Goal: Task Accomplishment & Management: Use online tool/utility

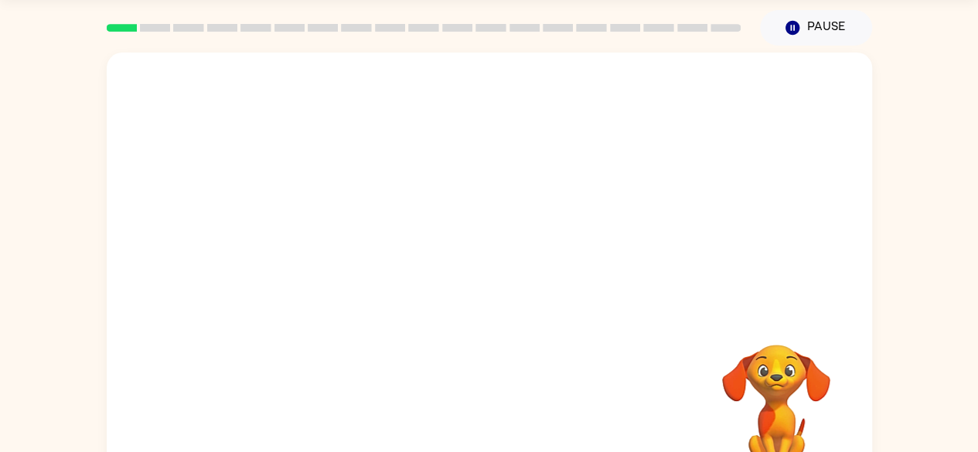
scroll to position [91, 0]
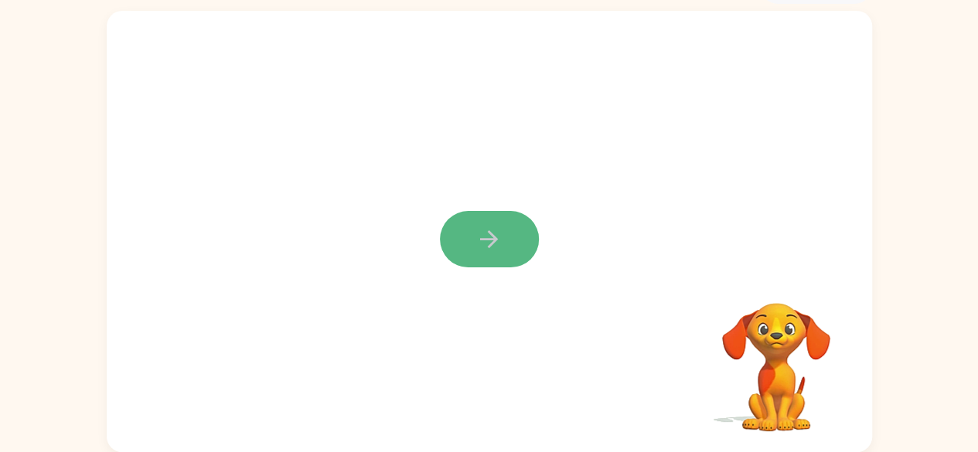
click at [493, 228] on icon "button" at bounding box center [489, 239] width 27 height 27
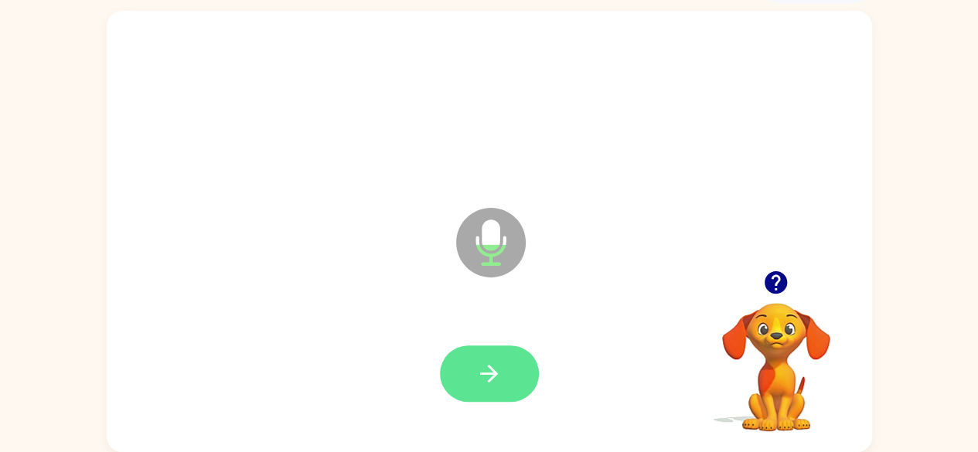
click at [490, 360] on button "button" at bounding box center [489, 374] width 99 height 56
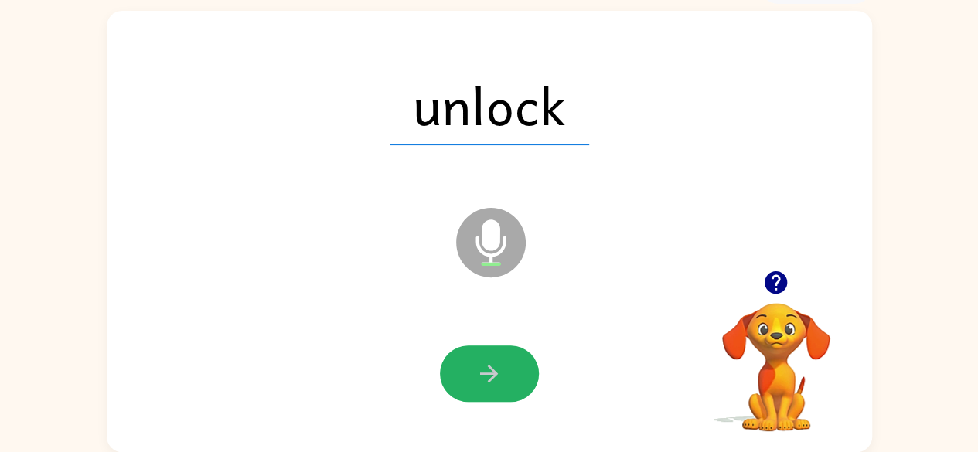
click at [490, 374] on icon "button" at bounding box center [489, 374] width 18 height 18
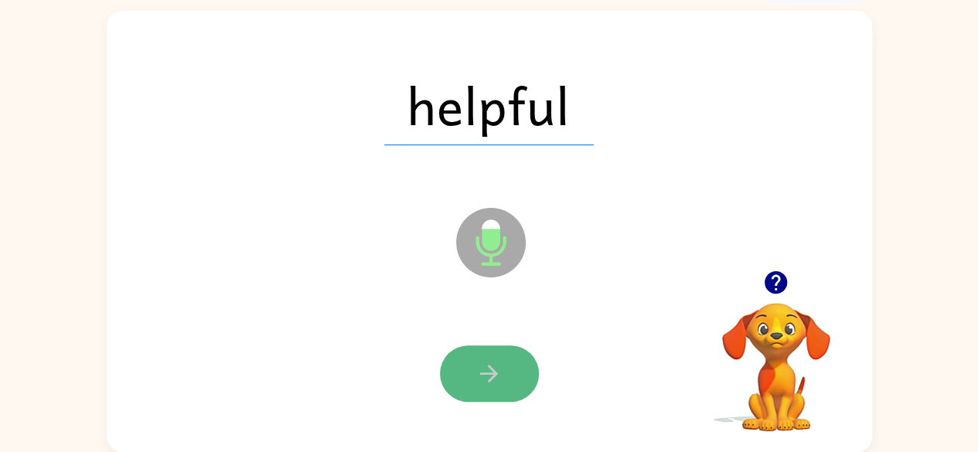
click at [491, 372] on icon "button" at bounding box center [489, 373] width 27 height 27
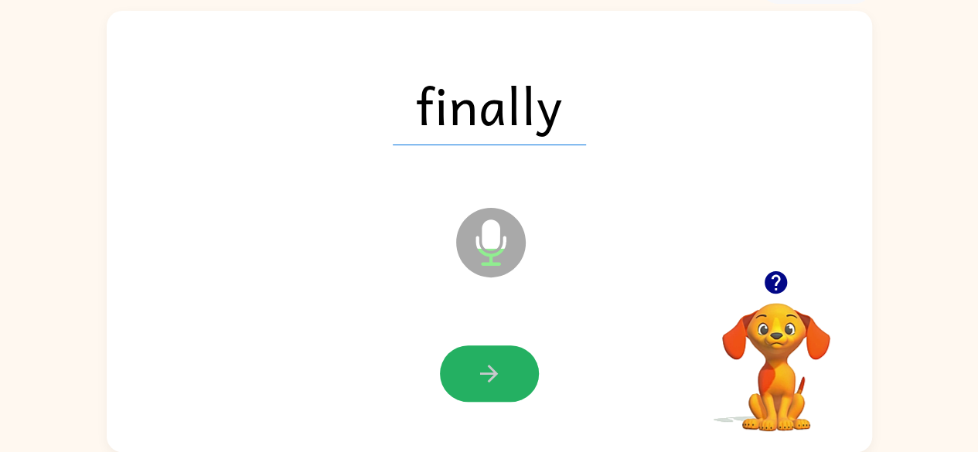
click at [491, 372] on icon "button" at bounding box center [489, 373] width 27 height 27
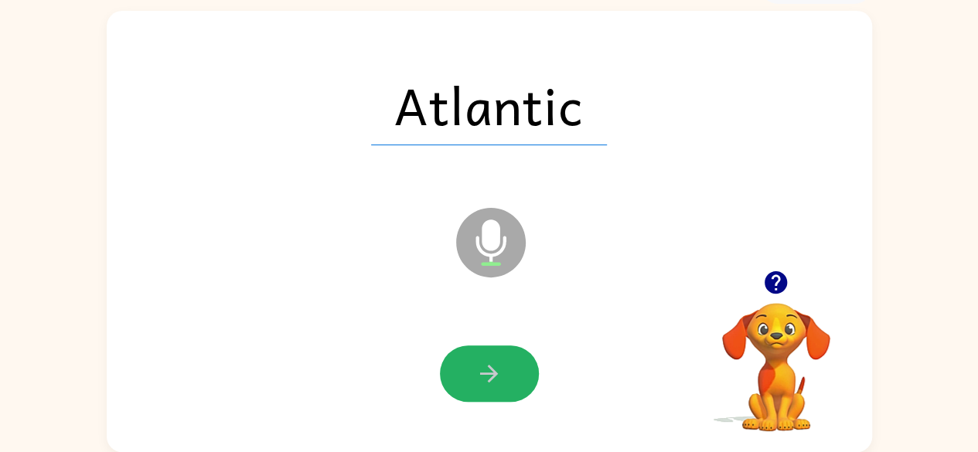
click at [491, 372] on icon "button" at bounding box center [489, 373] width 27 height 27
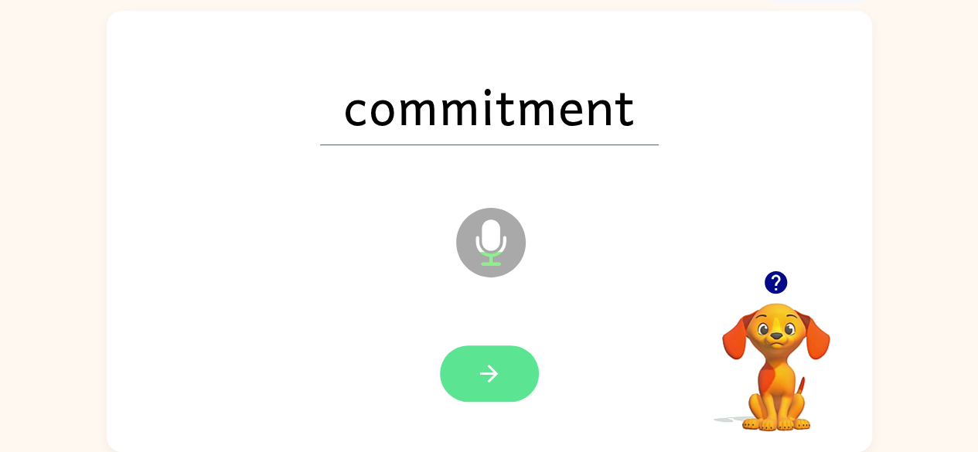
click at [471, 374] on button "button" at bounding box center [489, 374] width 99 height 56
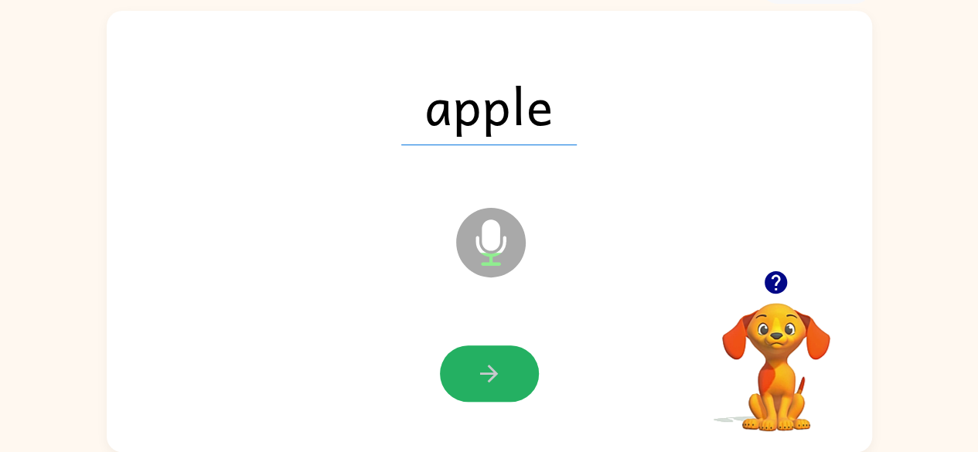
click at [478, 367] on icon "button" at bounding box center [489, 373] width 27 height 27
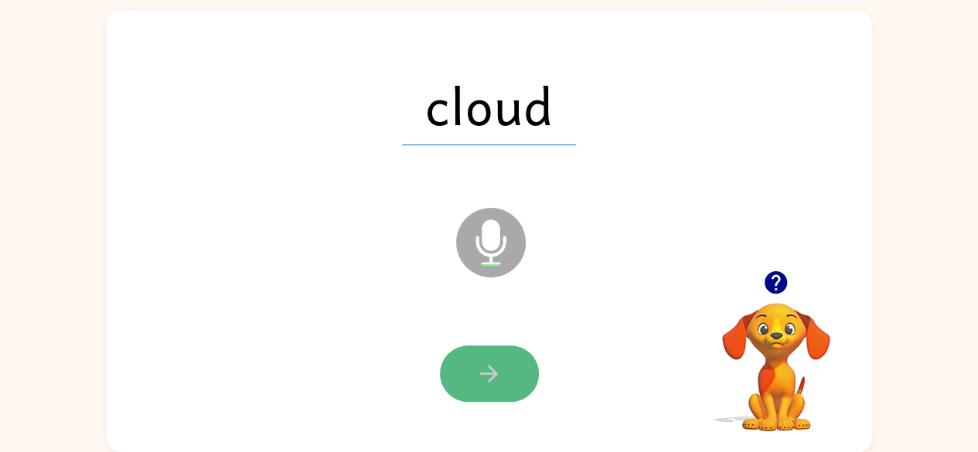
click at [507, 372] on button "button" at bounding box center [489, 374] width 99 height 56
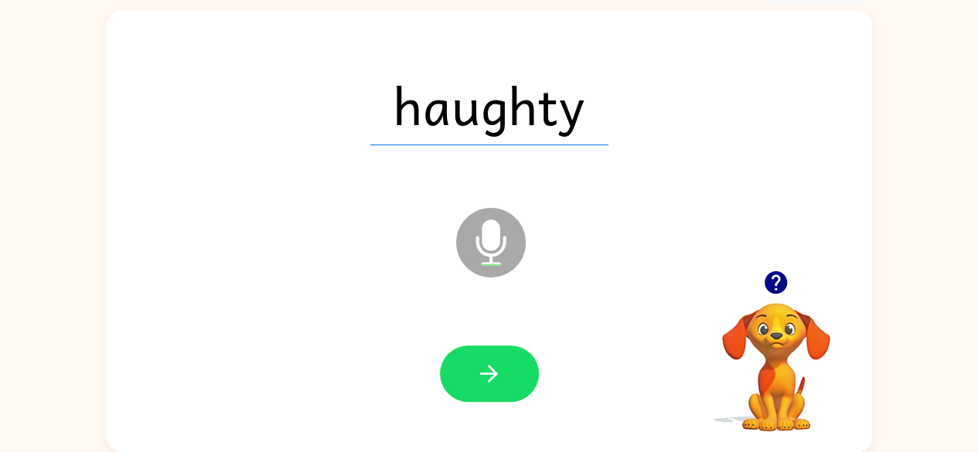
click at [490, 388] on button "button" at bounding box center [489, 374] width 99 height 56
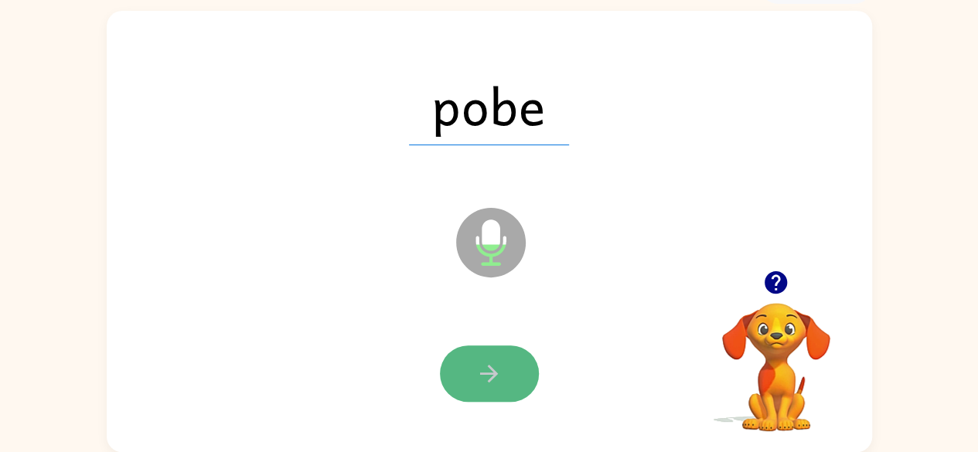
click at [480, 373] on icon "button" at bounding box center [489, 374] width 18 height 18
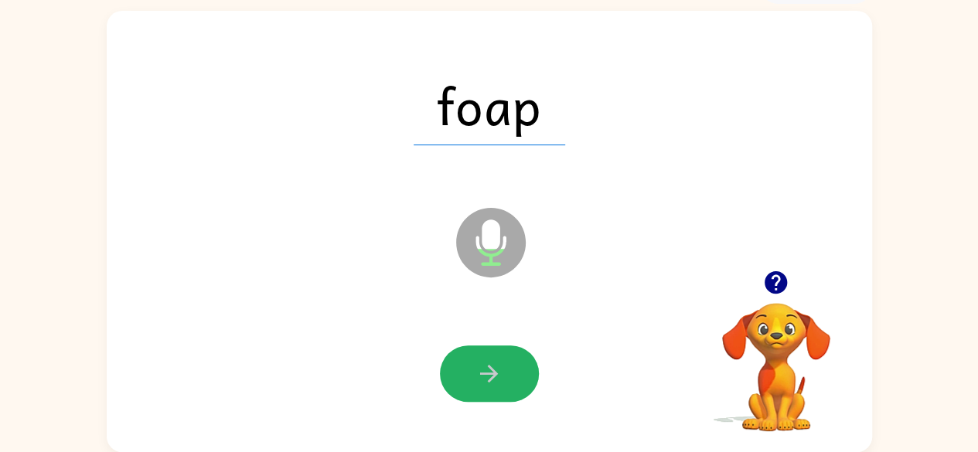
click at [480, 373] on icon "button" at bounding box center [489, 374] width 18 height 18
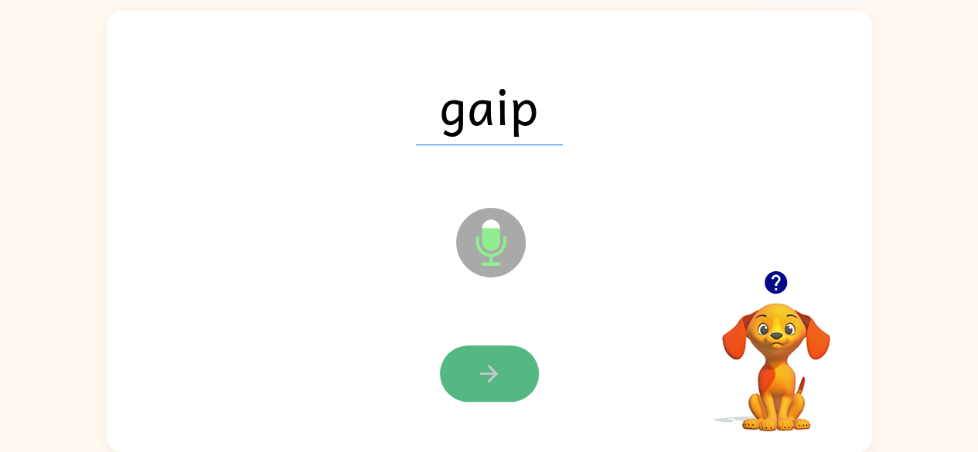
click at [484, 377] on icon "button" at bounding box center [489, 373] width 27 height 27
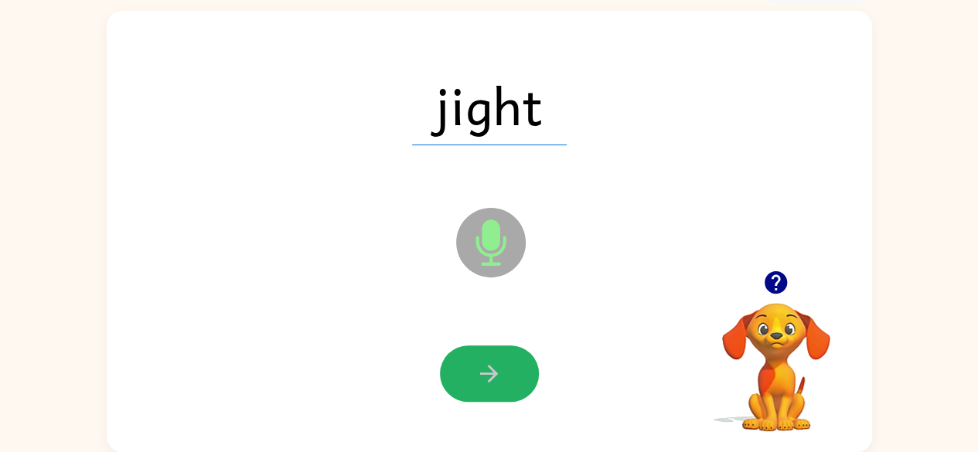
click at [484, 377] on icon "button" at bounding box center [489, 373] width 27 height 27
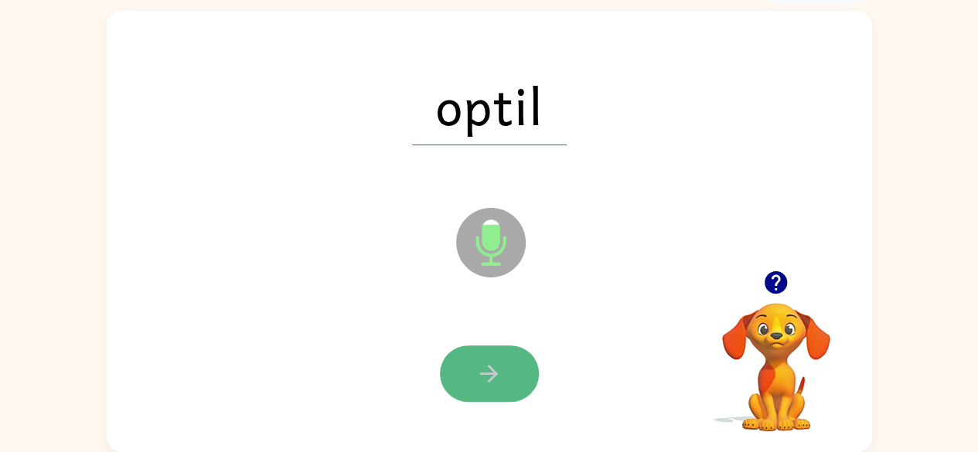
click at [497, 374] on icon "button" at bounding box center [489, 374] width 18 height 18
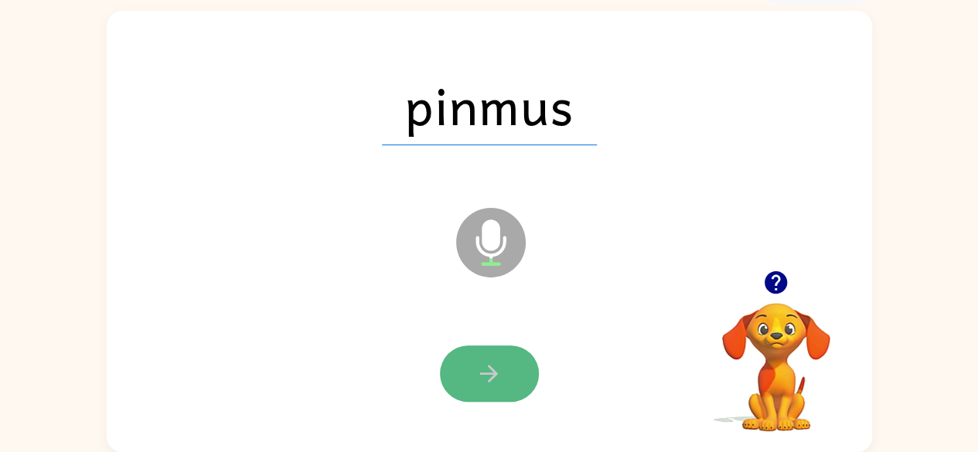
click at [489, 383] on icon "button" at bounding box center [489, 373] width 27 height 27
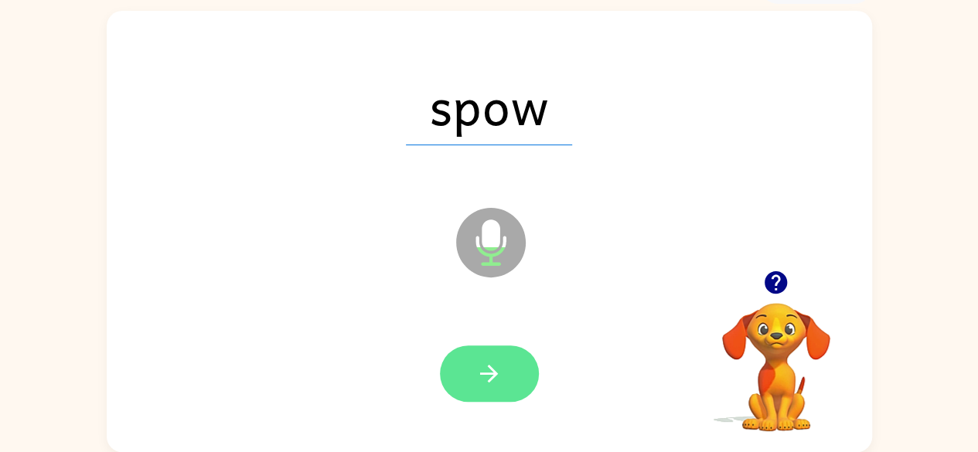
click at [490, 380] on icon "button" at bounding box center [489, 374] width 18 height 18
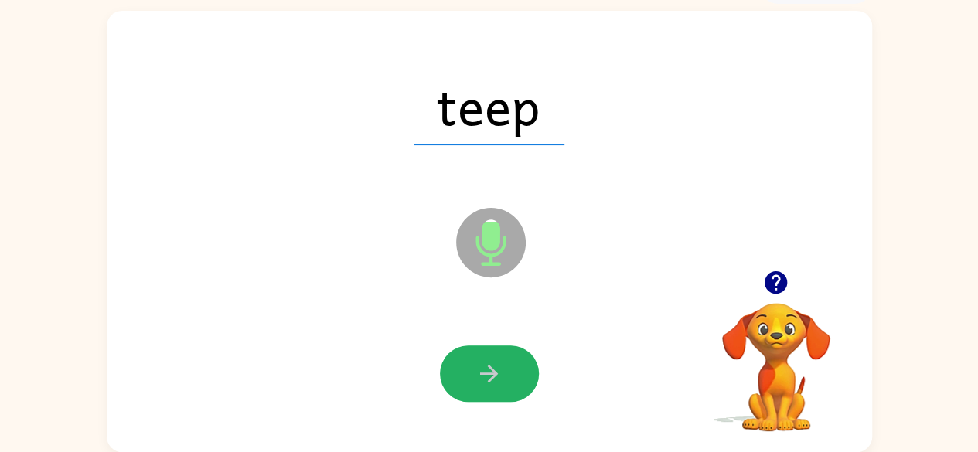
click at [490, 378] on icon "button" at bounding box center [489, 373] width 27 height 27
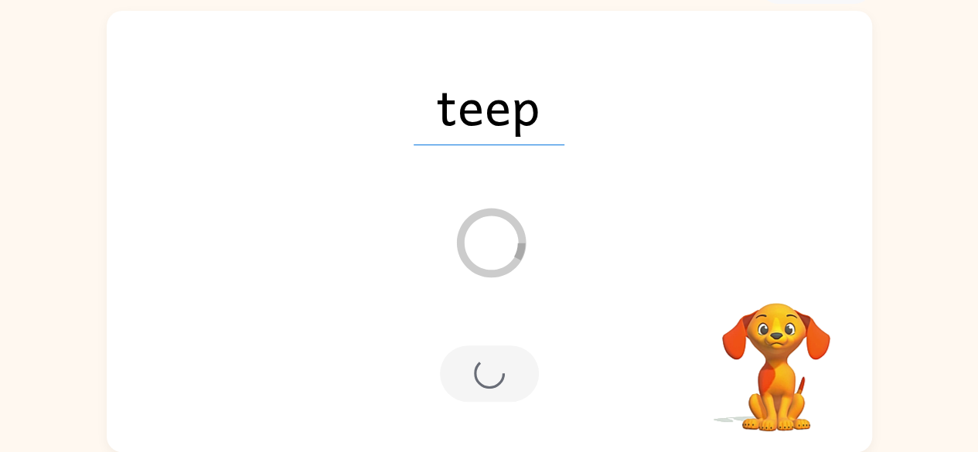
scroll to position [63, 0]
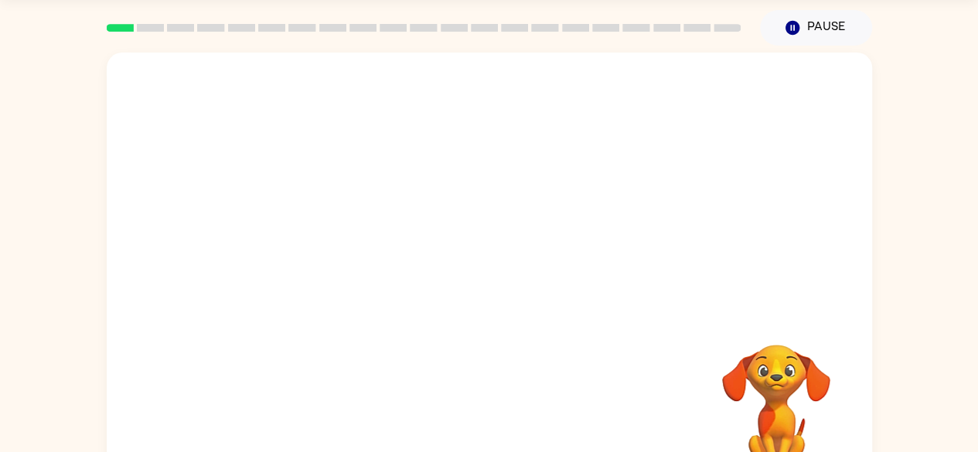
scroll to position [91, 0]
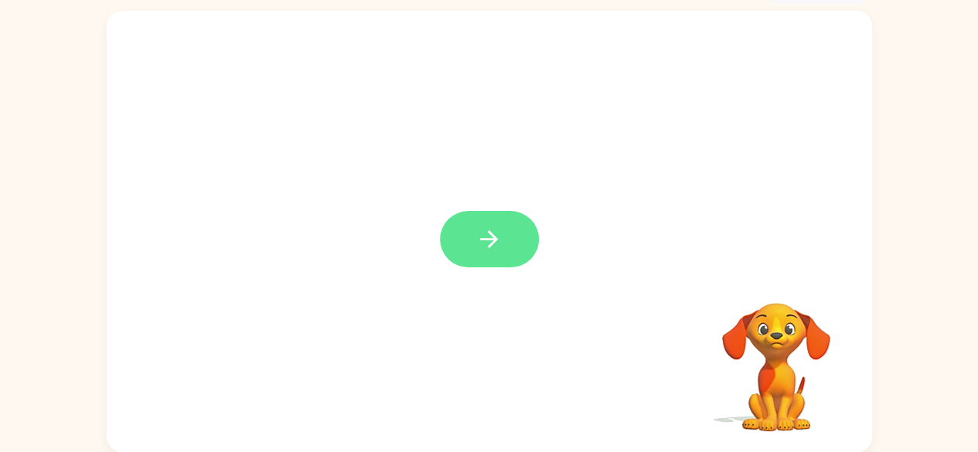
click at [493, 251] on icon "button" at bounding box center [489, 239] width 27 height 27
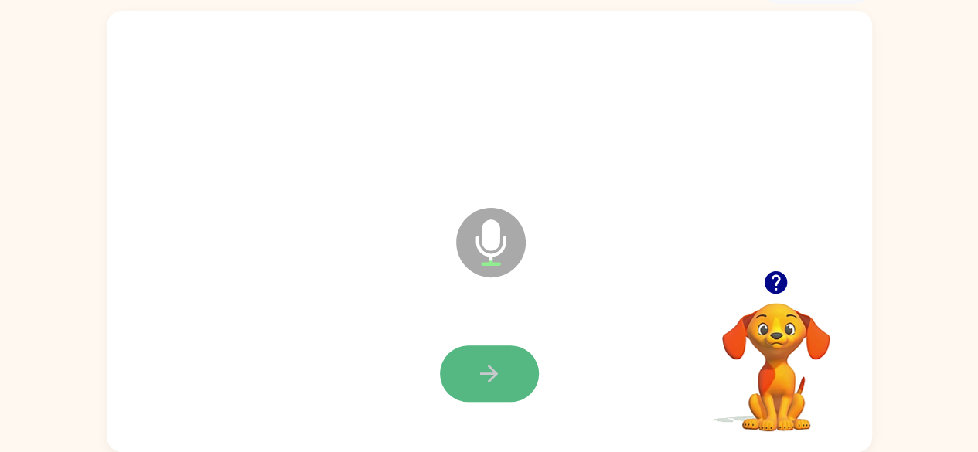
click at [489, 384] on icon "button" at bounding box center [489, 373] width 27 height 27
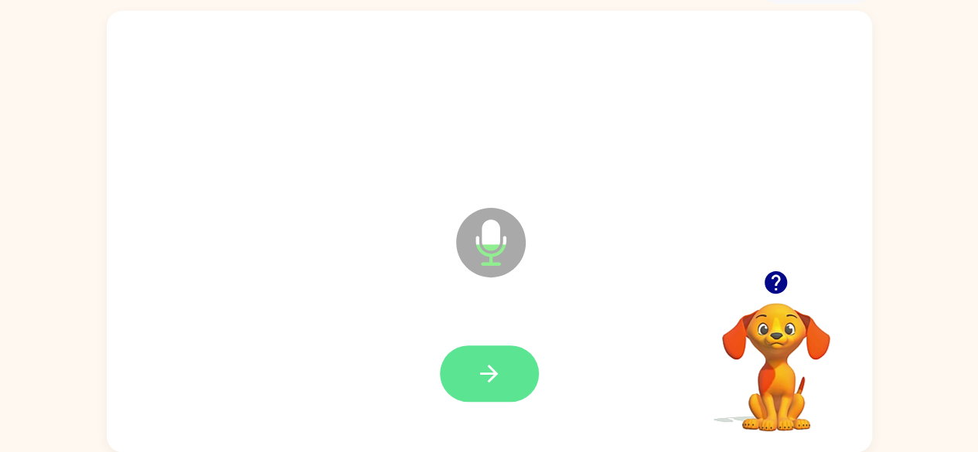
click at [493, 366] on icon "button" at bounding box center [489, 373] width 27 height 27
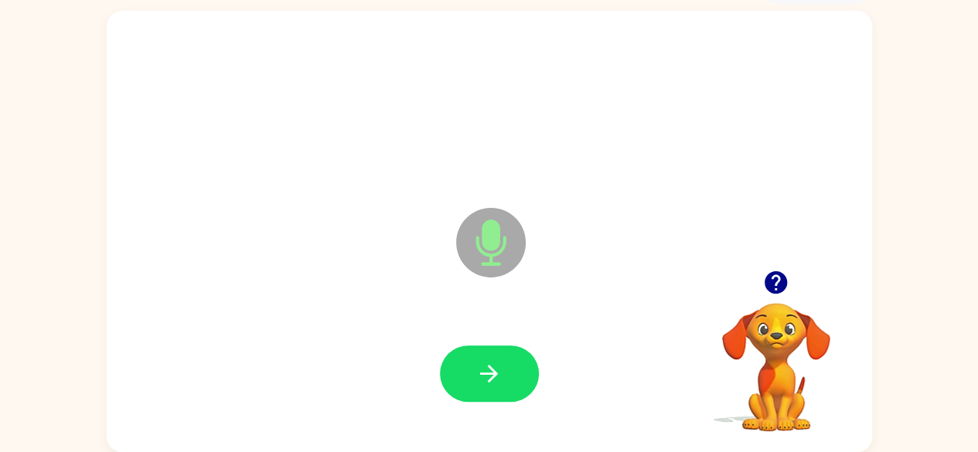
click at [500, 369] on icon "button" at bounding box center [489, 373] width 27 height 27
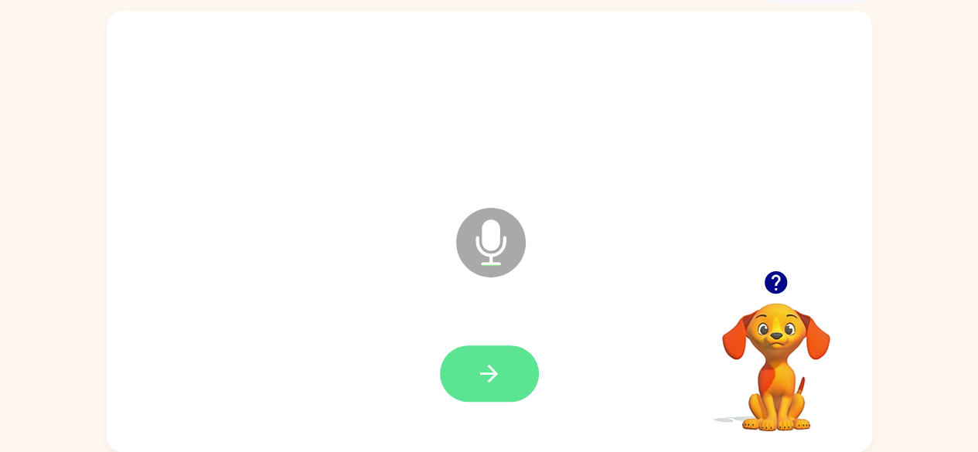
click at [501, 365] on icon "button" at bounding box center [489, 373] width 27 height 27
click at [498, 365] on icon "button" at bounding box center [489, 373] width 27 height 27
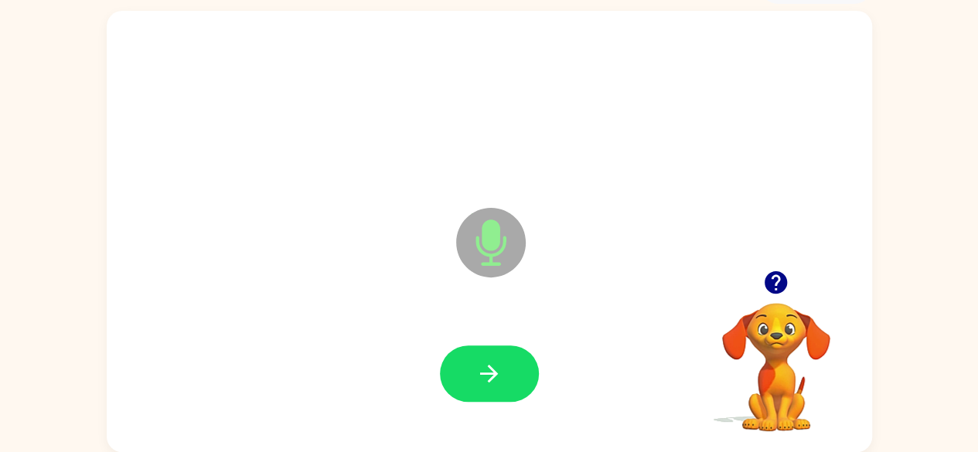
click at [498, 365] on icon "button" at bounding box center [489, 373] width 27 height 27
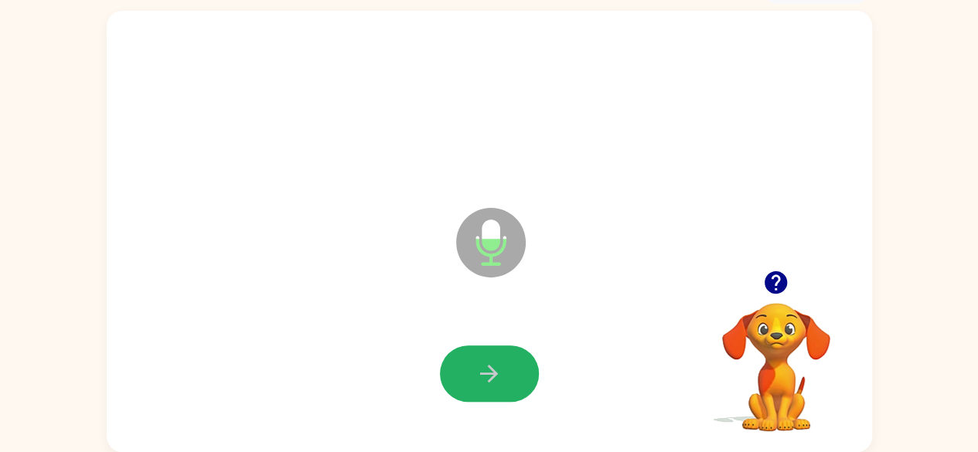
click at [498, 365] on icon "button" at bounding box center [489, 373] width 27 height 27
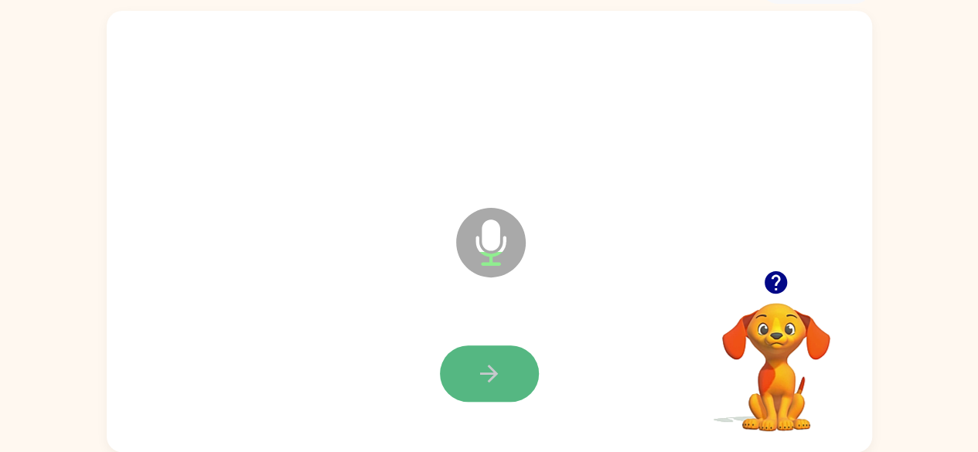
click at [498, 366] on icon "button" at bounding box center [489, 373] width 27 height 27
click at [501, 360] on icon "button" at bounding box center [489, 373] width 27 height 27
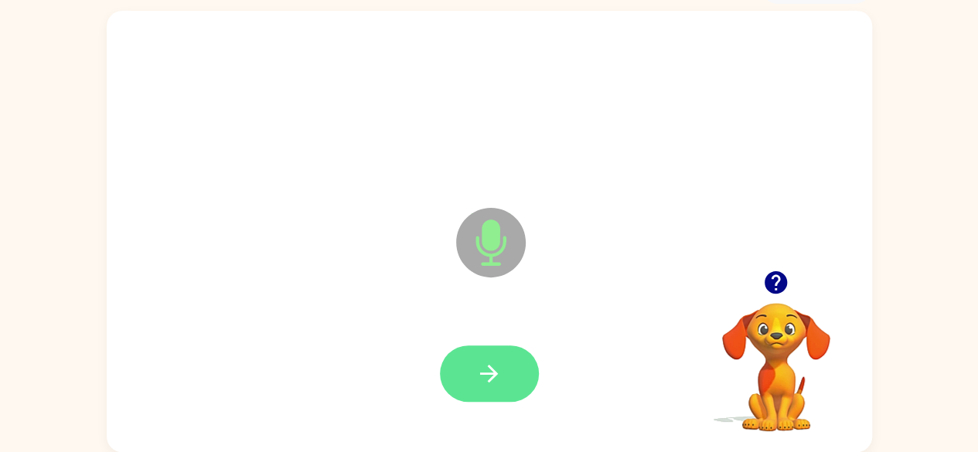
click at [484, 373] on icon "button" at bounding box center [489, 374] width 18 height 18
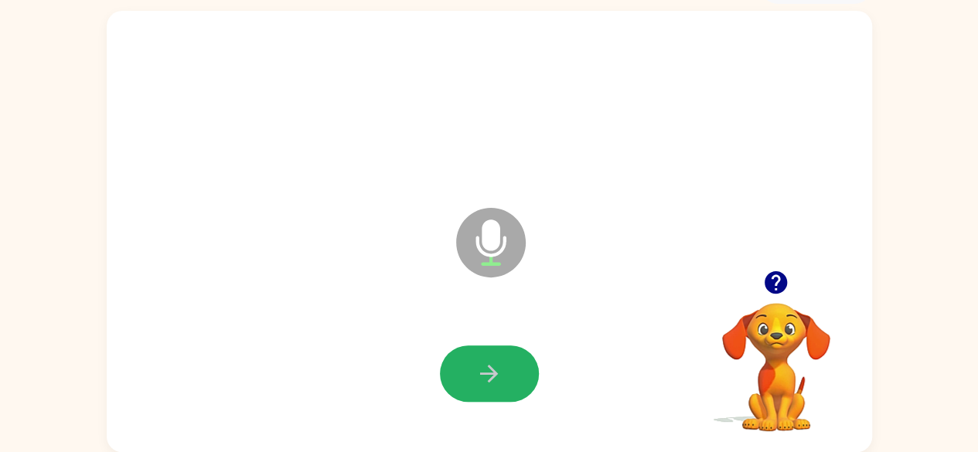
click at [486, 390] on button "button" at bounding box center [489, 374] width 99 height 56
click at [483, 378] on icon "button" at bounding box center [489, 373] width 27 height 27
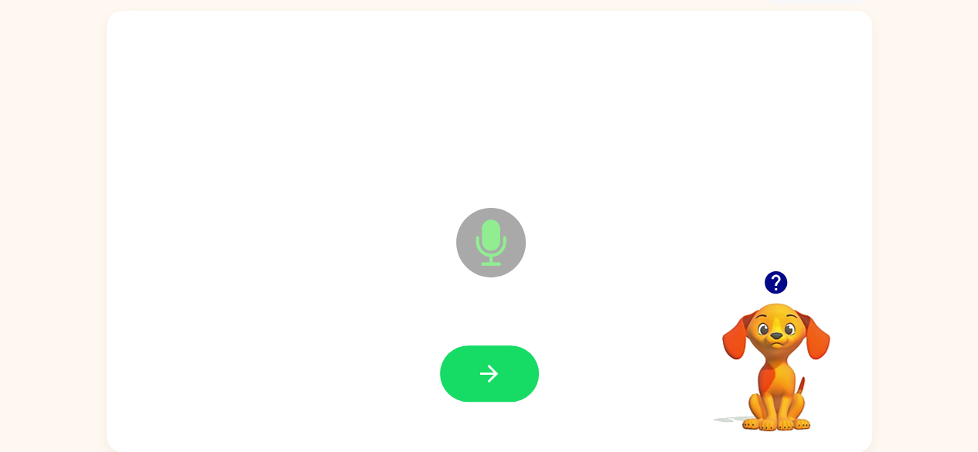
click at [483, 378] on icon "button" at bounding box center [489, 373] width 27 height 27
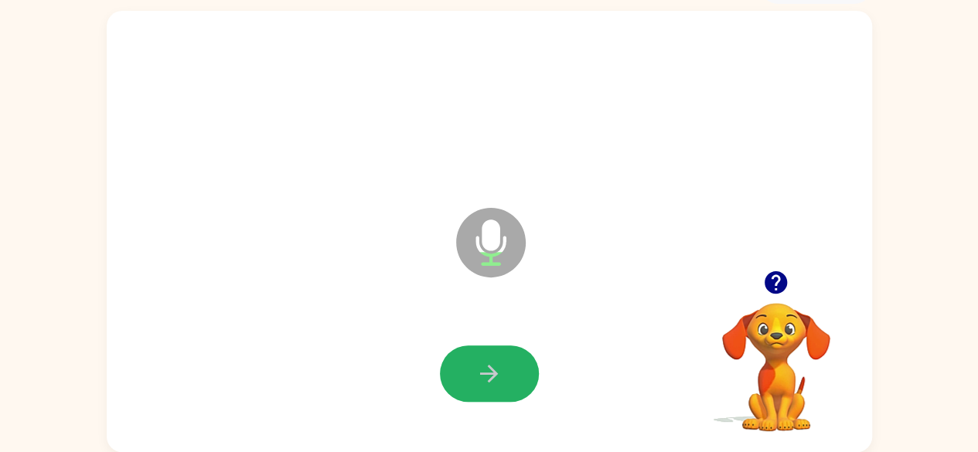
click at [483, 378] on icon "button" at bounding box center [489, 373] width 27 height 27
click at [504, 363] on button "button" at bounding box center [489, 374] width 99 height 56
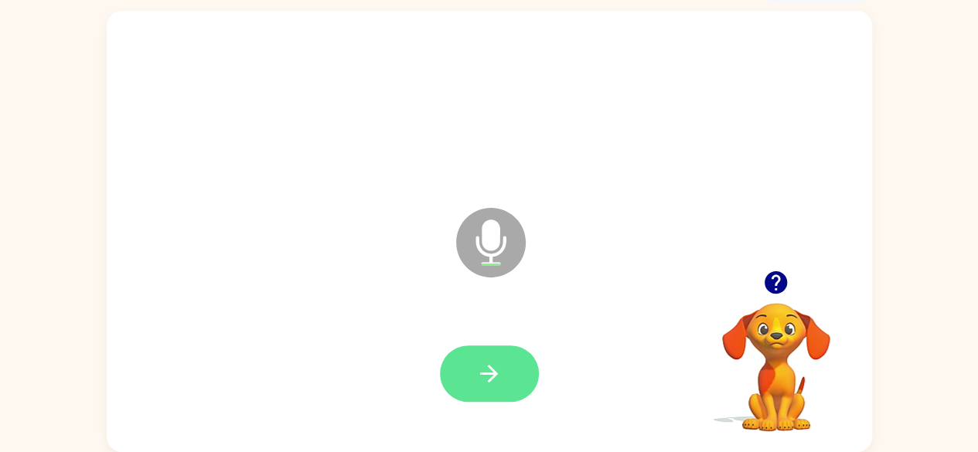
click at [503, 374] on button "button" at bounding box center [489, 374] width 99 height 56
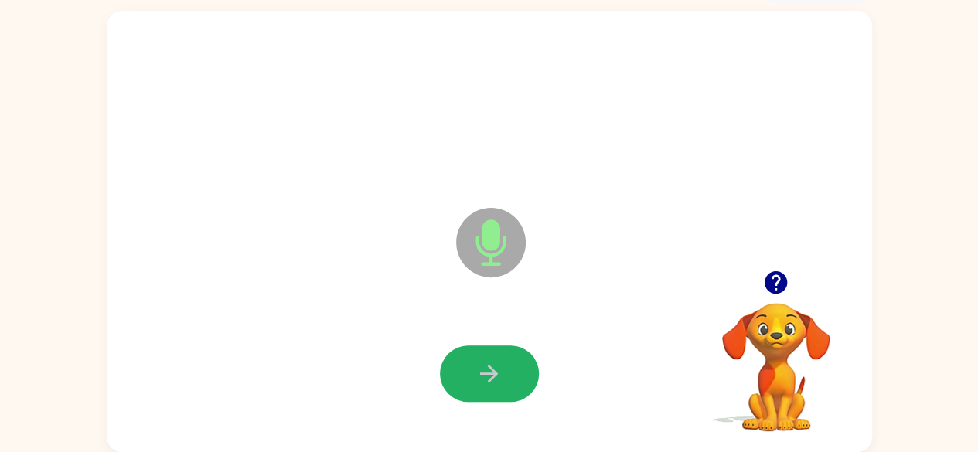
click at [497, 391] on button "button" at bounding box center [489, 374] width 99 height 56
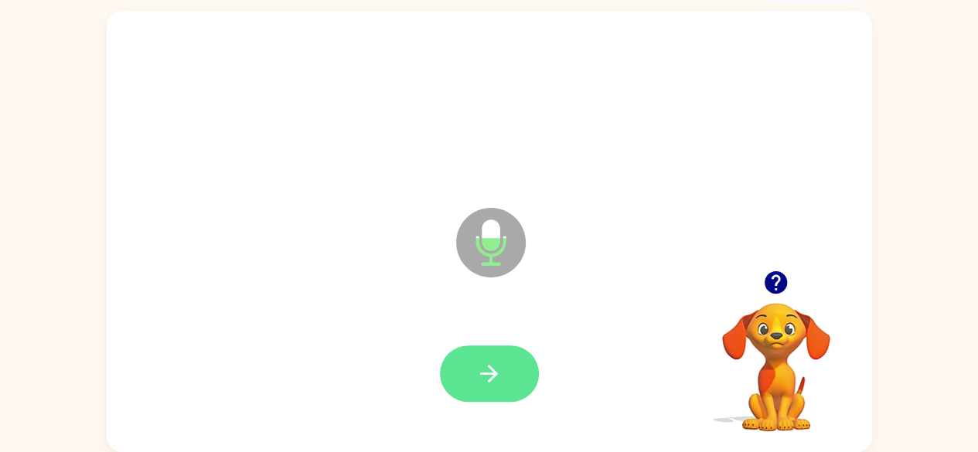
click at [495, 380] on icon "button" at bounding box center [489, 373] width 27 height 27
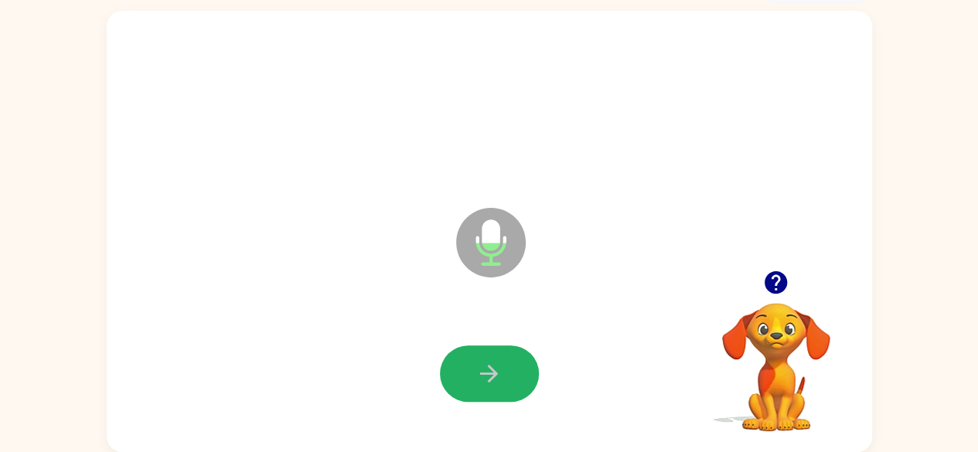
click at [495, 380] on icon "button" at bounding box center [489, 373] width 27 height 27
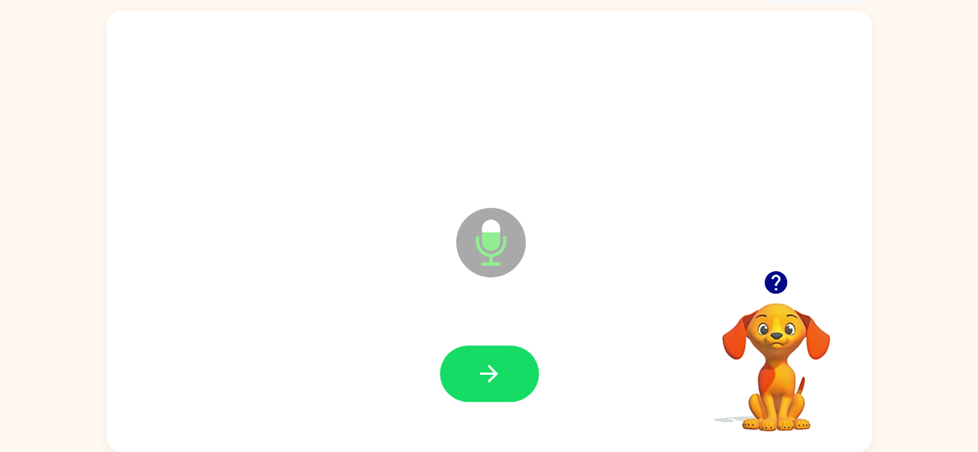
click at [495, 380] on icon "button" at bounding box center [489, 373] width 27 height 27
click at [482, 375] on icon "button" at bounding box center [489, 373] width 27 height 27
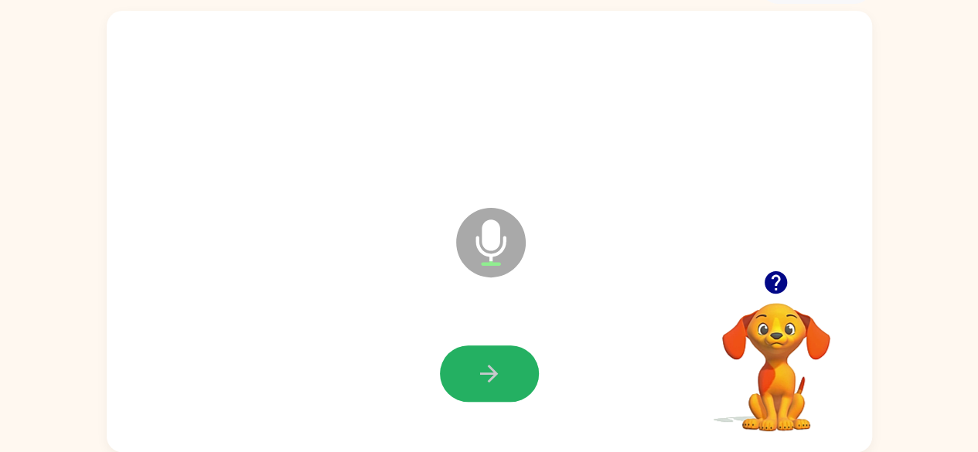
click at [482, 375] on icon "button" at bounding box center [489, 373] width 27 height 27
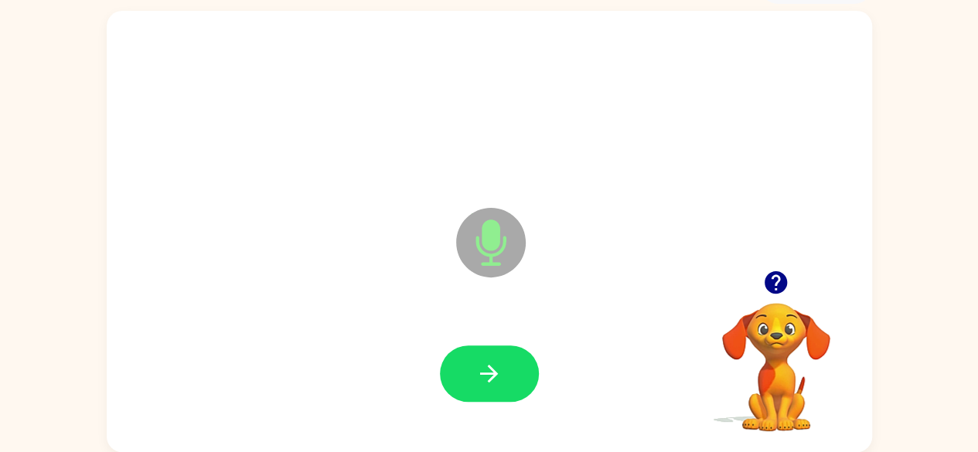
click at [482, 375] on icon "button" at bounding box center [489, 373] width 27 height 27
click at [777, 271] on icon "button" at bounding box center [776, 282] width 22 height 22
click at [483, 366] on icon "button" at bounding box center [489, 373] width 27 height 27
click at [480, 374] on icon "button" at bounding box center [489, 373] width 27 height 27
click at [480, 374] on icon "button" at bounding box center [489, 374] width 18 height 18
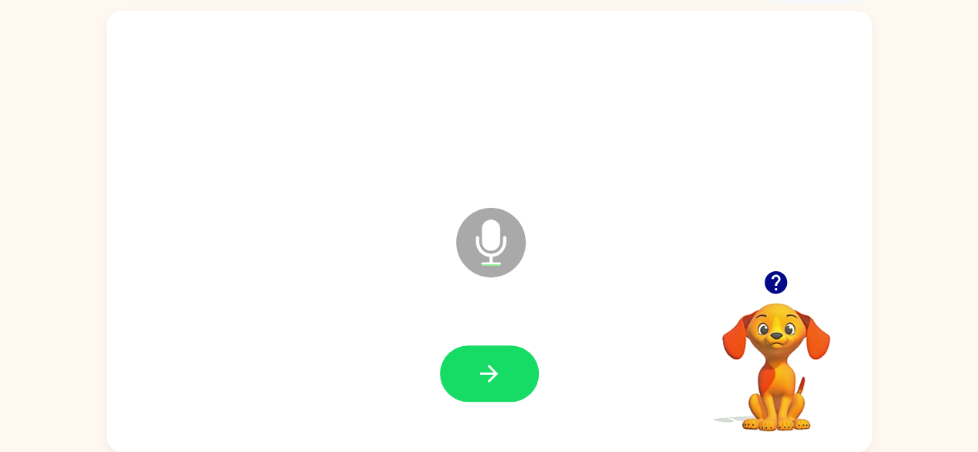
click at [487, 381] on icon "button" at bounding box center [489, 373] width 27 height 27
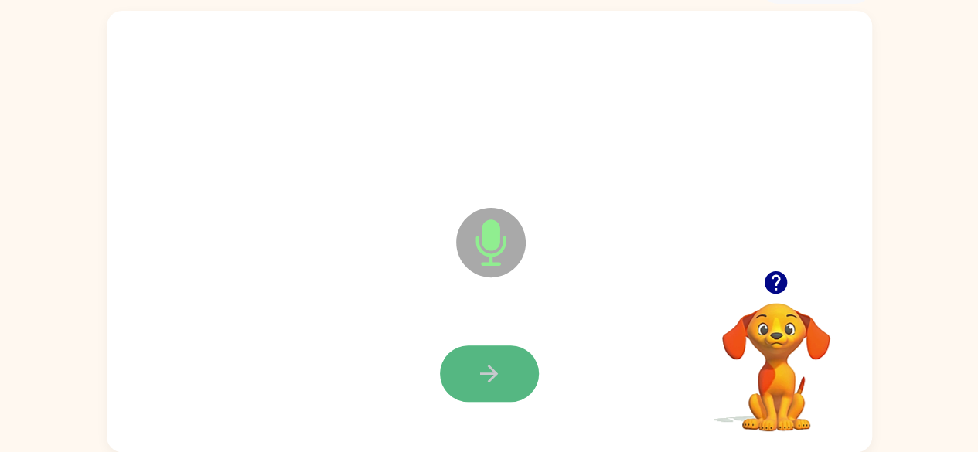
click at [487, 368] on icon "button" at bounding box center [489, 373] width 27 height 27
click at [486, 367] on icon "button" at bounding box center [489, 373] width 27 height 27
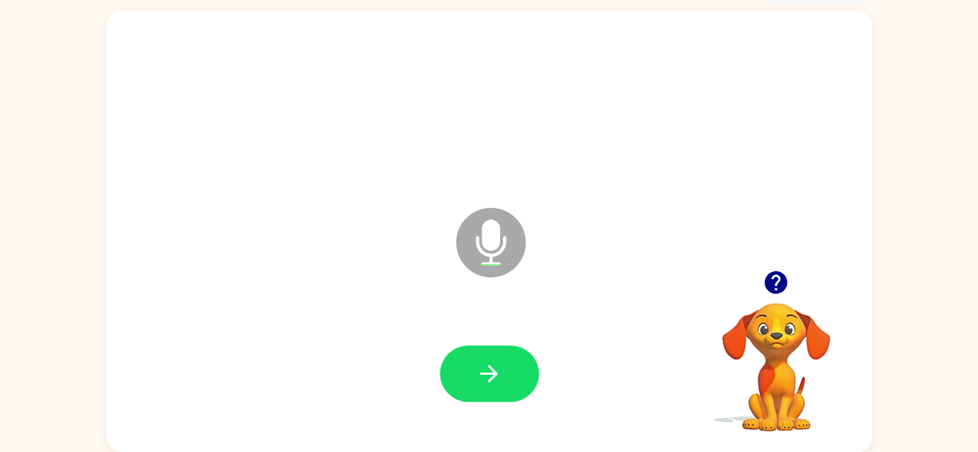
click at [486, 368] on icon "button" at bounding box center [489, 373] width 27 height 27
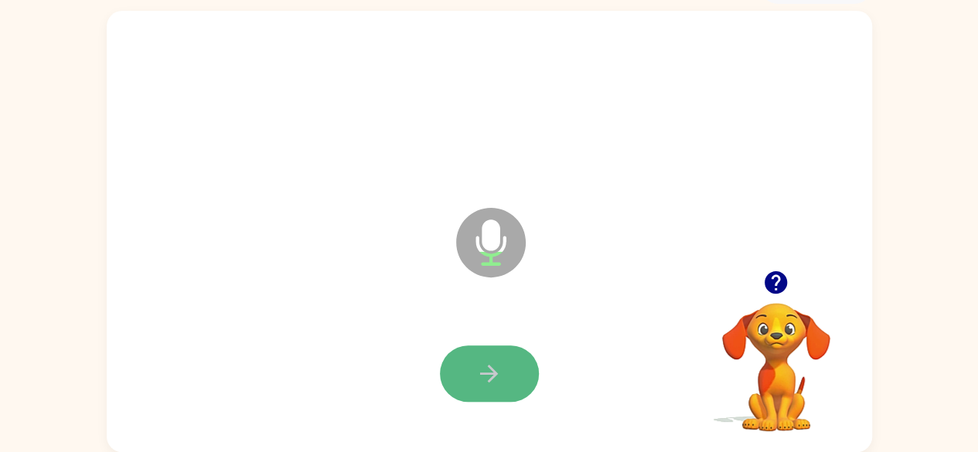
click at [497, 370] on icon "button" at bounding box center [489, 373] width 27 height 27
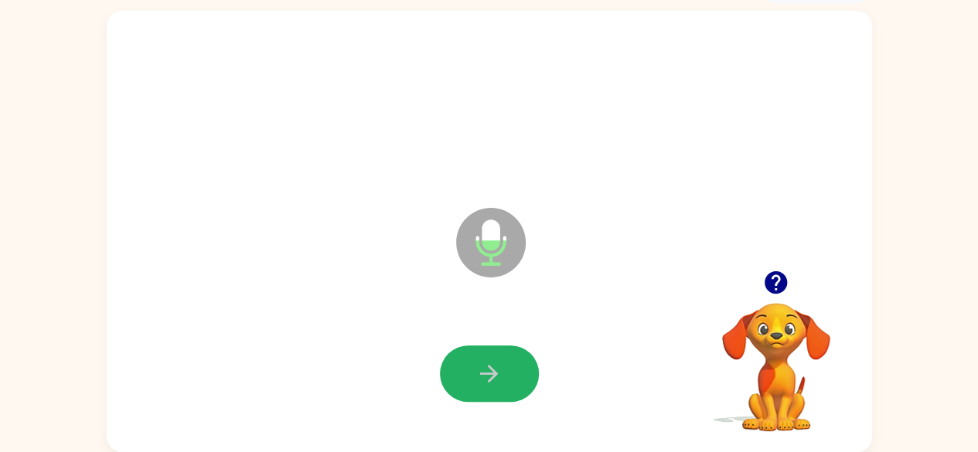
click at [501, 360] on icon "button" at bounding box center [489, 373] width 27 height 27
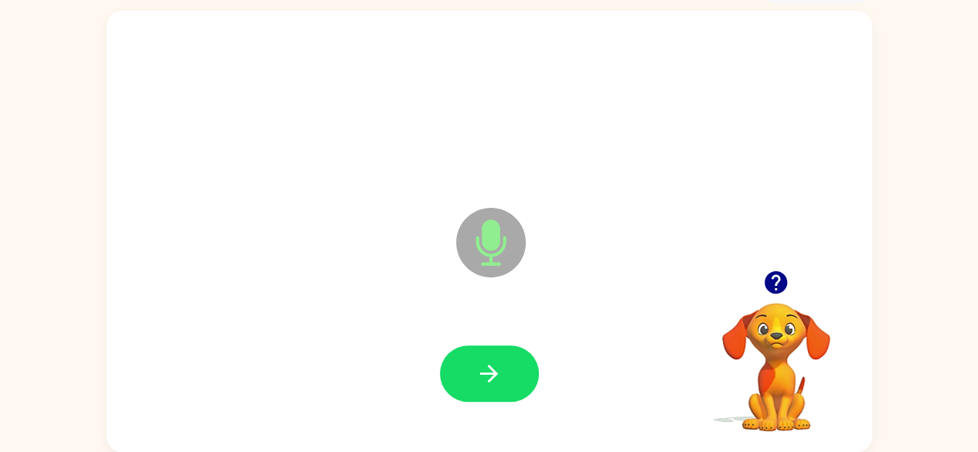
click at [501, 360] on icon "button" at bounding box center [489, 373] width 27 height 27
click at [499, 366] on icon "button" at bounding box center [489, 373] width 27 height 27
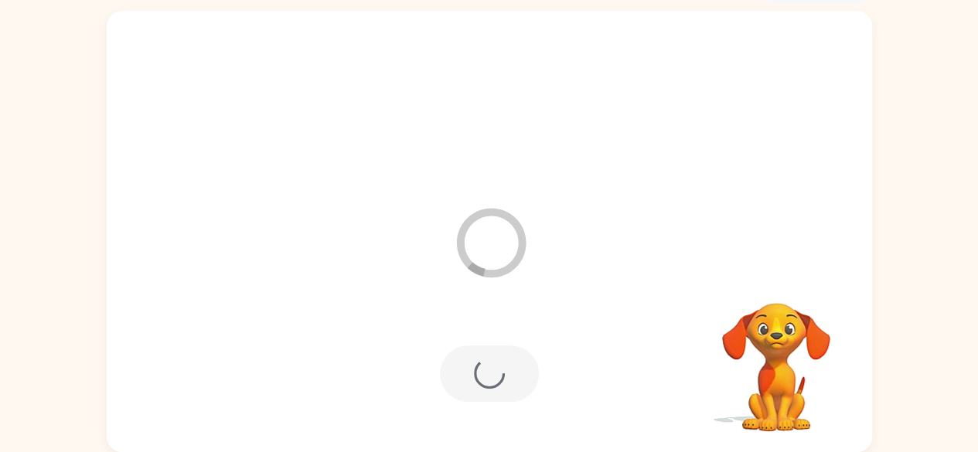
scroll to position [63, 0]
